Goal: Information Seeking & Learning: Find specific fact

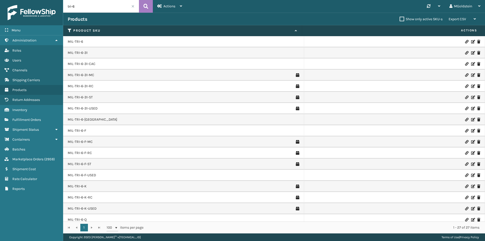
click at [92, 4] on input "tri-6" at bounding box center [101, 6] width 76 height 13
type input "tri-6-q"
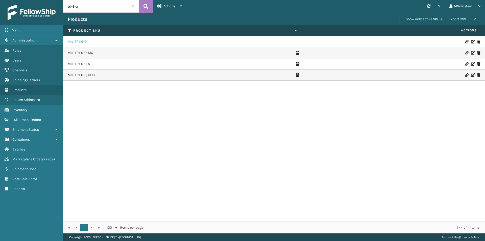
click at [80, 43] on link "MIL-TRI-6-Q" at bounding box center [77, 41] width 19 height 5
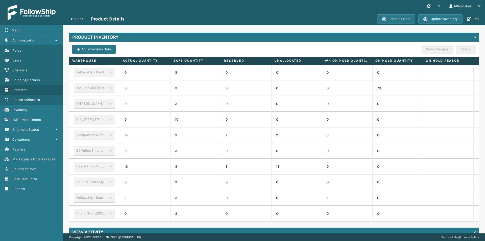
scroll to position [97, 0]
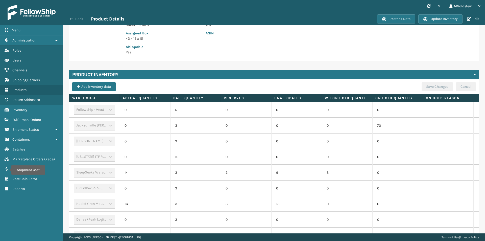
click at [78, 19] on button "Back" at bounding box center [79, 19] width 23 height 5
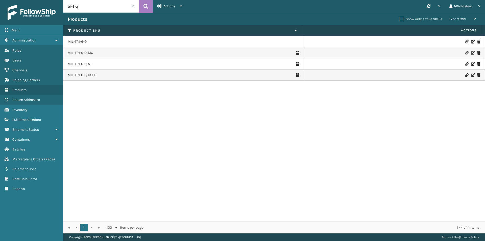
click at [81, 6] on input "tri-6-q" at bounding box center [101, 6] width 76 height 13
type input "tri-6"
click at [146, 6] on icon at bounding box center [146, 7] width 5 height 8
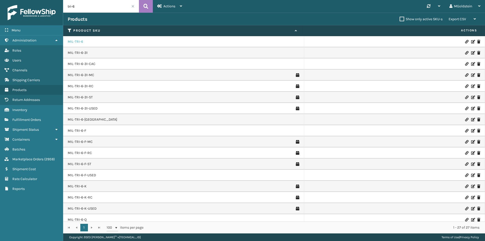
click at [77, 40] on link "MIL-TRI-6" at bounding box center [75, 41] width 15 height 5
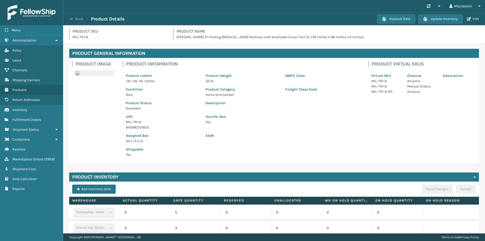
click at [79, 18] on button "Back" at bounding box center [79, 19] width 23 height 5
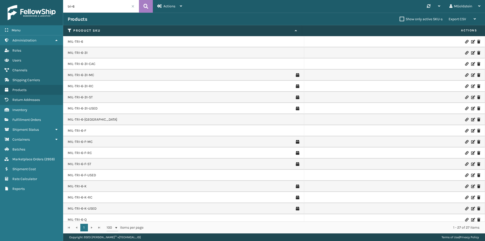
click at [82, 6] on input "tri-6" at bounding box center [101, 6] width 76 height 13
type input "tri-6-t"
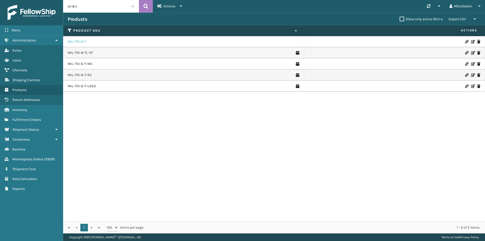
click at [79, 42] on link "MIL-TRI-6-T" at bounding box center [77, 41] width 18 height 5
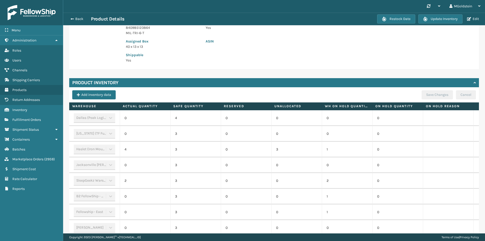
scroll to position [77, 0]
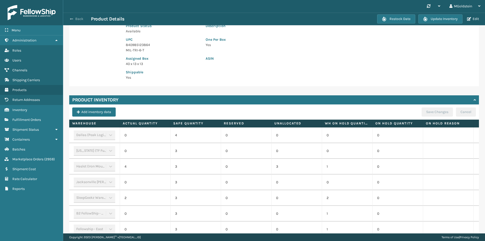
click at [79, 18] on button "Back" at bounding box center [79, 19] width 23 height 5
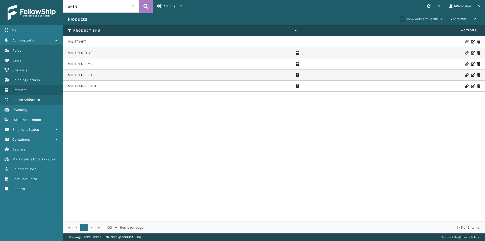
click at [94, 7] on input "tri-6-t" at bounding box center [101, 6] width 76 height 13
type input "tri-6-f"
click at [82, 43] on link "MIL-TRI-6-F" at bounding box center [77, 41] width 18 height 5
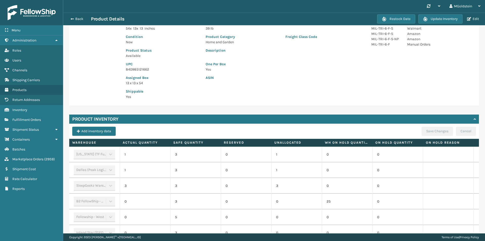
scroll to position [116, 0]
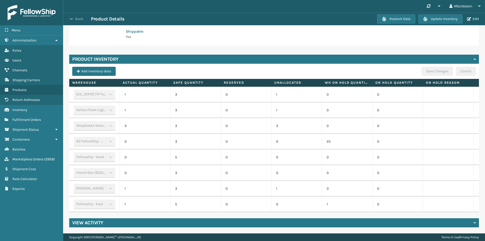
click at [77, 18] on button "Back" at bounding box center [79, 19] width 23 height 5
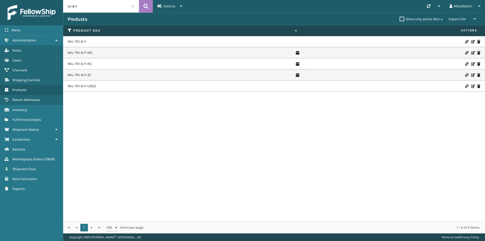
click at [88, 7] on input "tri-6-f" at bounding box center [101, 6] width 76 height 13
type input "tri-6-q"
click at [81, 41] on link "MIL-TRI-6-Q" at bounding box center [77, 41] width 19 height 5
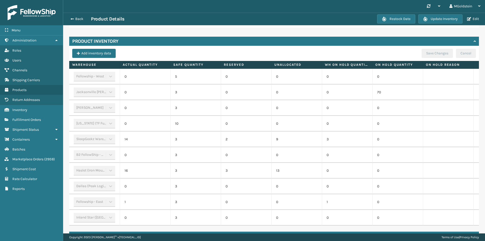
scroll to position [148, 0]
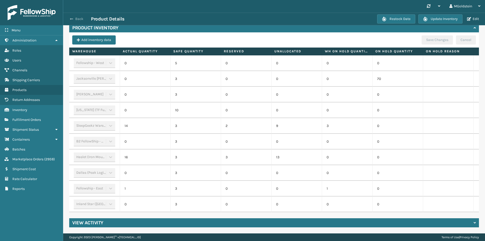
click at [79, 19] on button "Back" at bounding box center [79, 19] width 23 height 5
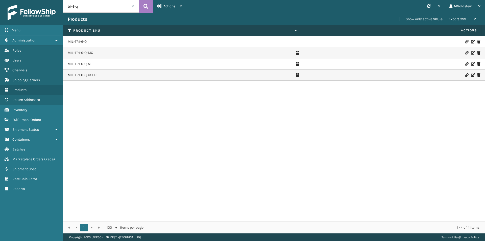
click at [92, 7] on input "tri-6-q" at bounding box center [101, 6] width 76 height 13
type input "tri-6"
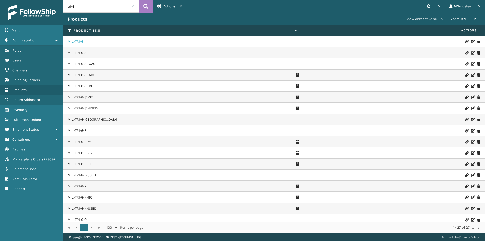
click at [80, 41] on link "MIL-TRI-6" at bounding box center [75, 41] width 15 height 5
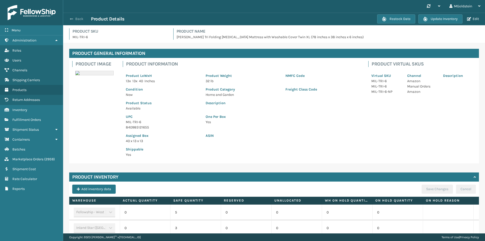
click at [79, 18] on button "Back" at bounding box center [79, 19] width 23 height 5
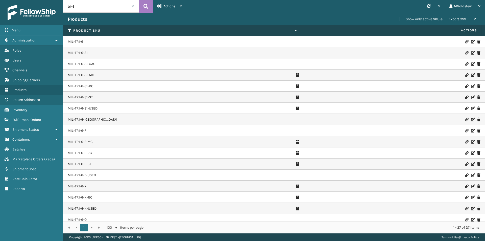
click at [92, 7] on input "tri-6" at bounding box center [101, 6] width 76 height 13
type input "tri-6-t"
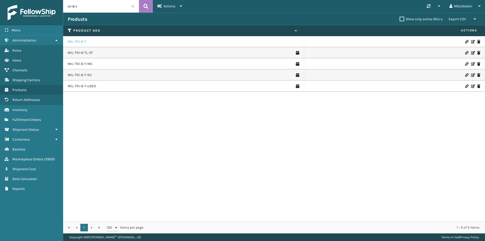
click at [75, 41] on link "MIL-TRI-6-T" at bounding box center [77, 41] width 18 height 5
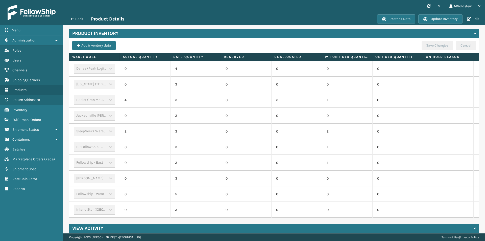
scroll to position [152, 0]
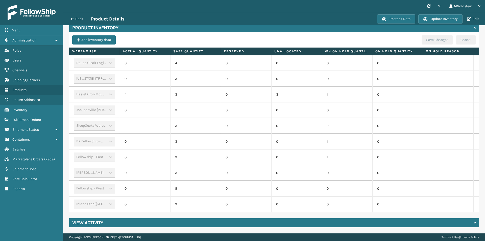
drag, startPoint x: 78, startPoint y: 20, endPoint x: 80, endPoint y: 22, distance: 2.7
click at [78, 20] on button "Back" at bounding box center [79, 19] width 23 height 5
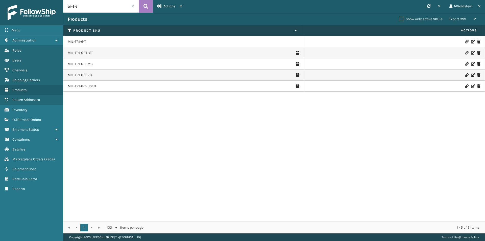
drag, startPoint x: 89, startPoint y: 4, endPoint x: 58, endPoint y: 4, distance: 31.3
click at [58, 0] on div "Menu Administration Roles Users Channels Shipping Carriers Products Return Addr…" at bounding box center [242, 0] width 485 height 0
paste input "MIL-TFSB-MF-N-T"
click at [147, 6] on icon at bounding box center [146, 7] width 5 height 8
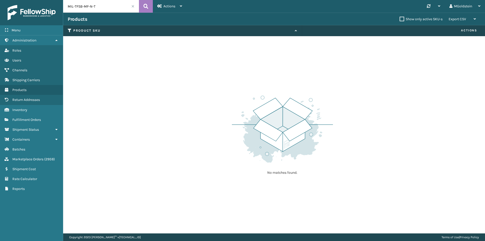
drag, startPoint x: 102, startPoint y: 7, endPoint x: 47, endPoint y: 8, distance: 54.9
click at [47, 0] on div "Menu Administration Roles Users Channels Shipping Carriers Products Return Addr…" at bounding box center [242, 0] width 485 height 0
paste input "BL"
type input "MIL-TFSB-[PERSON_NAME]-T"
